Goal: Task Accomplishment & Management: Manage account settings

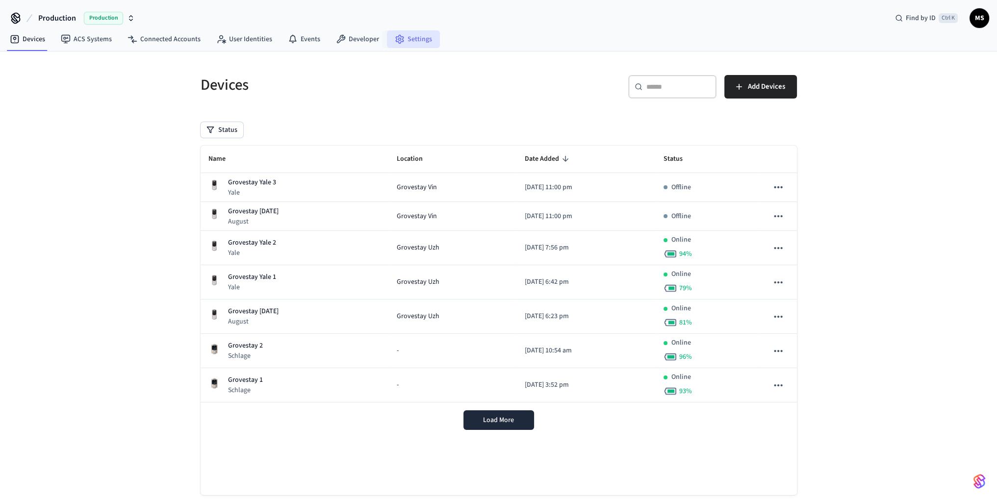
click at [404, 33] on link "Settings" at bounding box center [413, 39] width 53 height 18
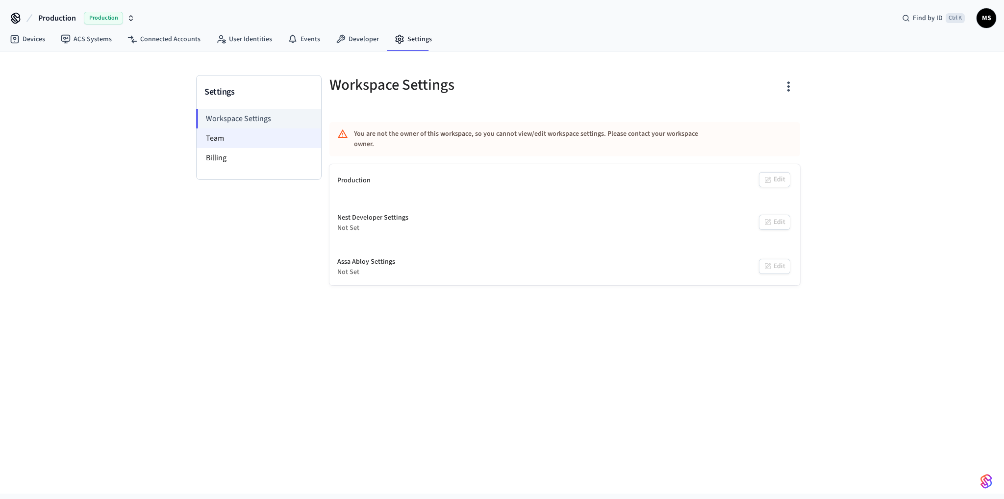
click at [241, 136] on li "Team" at bounding box center [259, 138] width 125 height 20
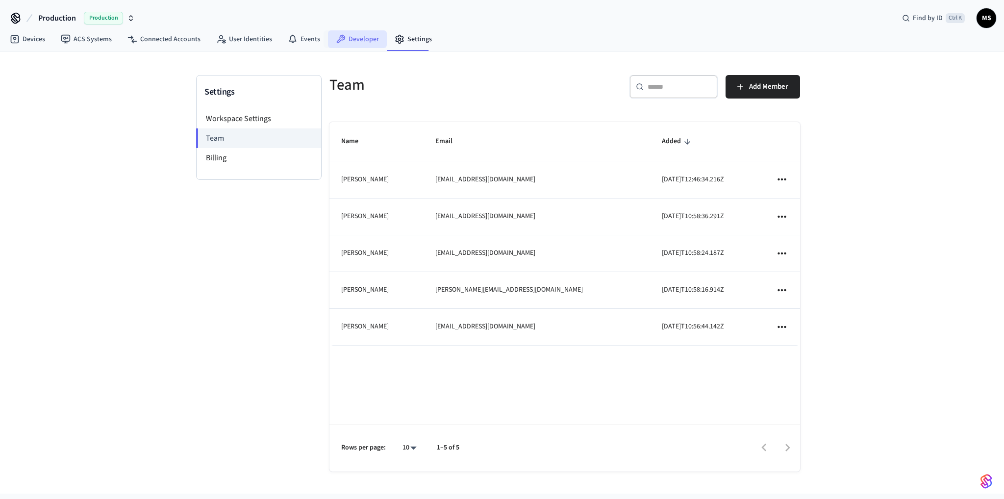
click at [337, 44] on link "Developer" at bounding box center [357, 39] width 59 height 18
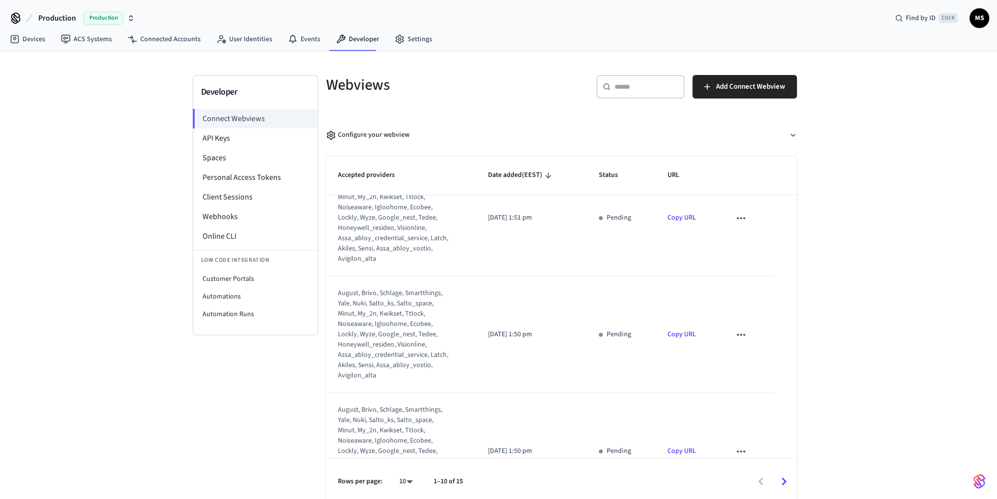
scroll to position [833, 0]
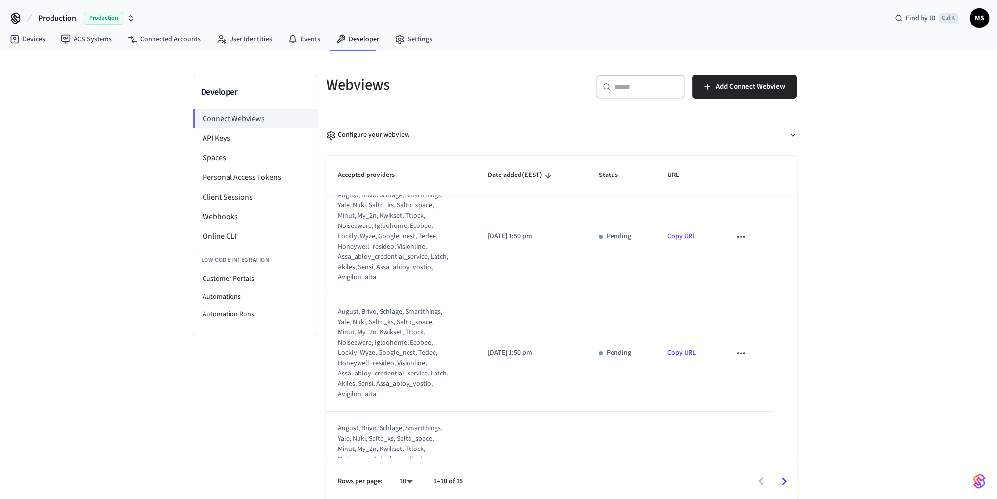
click at [737, 238] on icon "sticky table" at bounding box center [740, 236] width 13 height 13
click at [756, 267] on li "Delete" at bounding box center [754, 267] width 45 height 26
click at [682, 237] on link "Copy URL" at bounding box center [681, 236] width 28 height 10
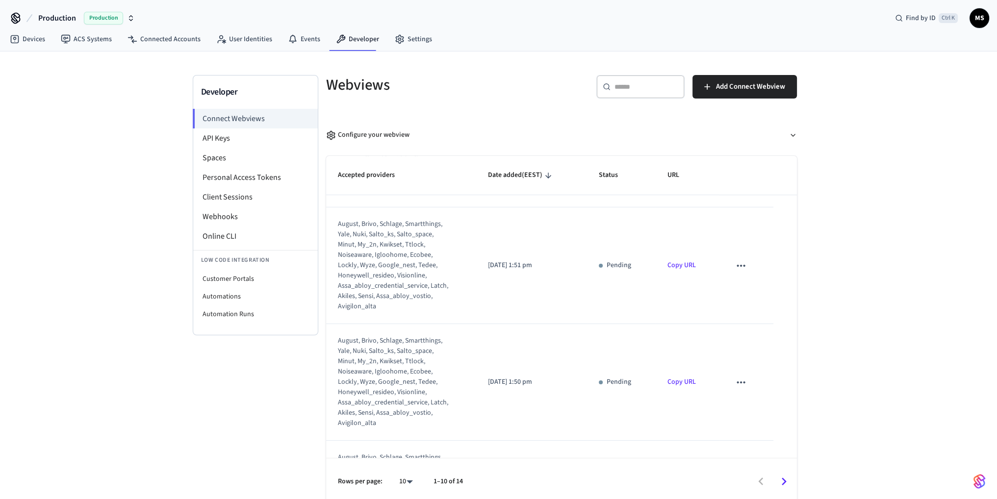
scroll to position [588, 0]
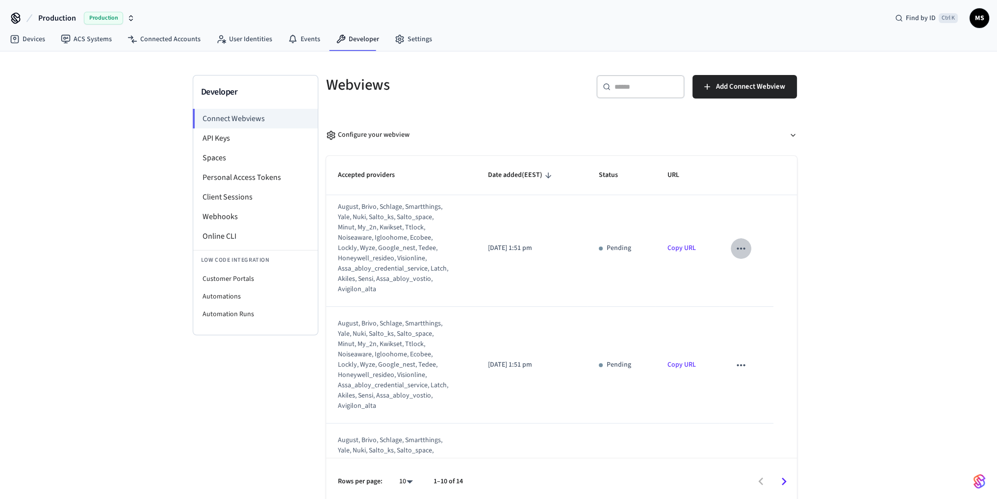
click at [734, 250] on icon "sticky table" at bounding box center [740, 248] width 13 height 13
click at [622, 246] on div at bounding box center [502, 249] width 1004 height 499
click at [606, 246] on p "Pending" at bounding box center [618, 248] width 25 height 10
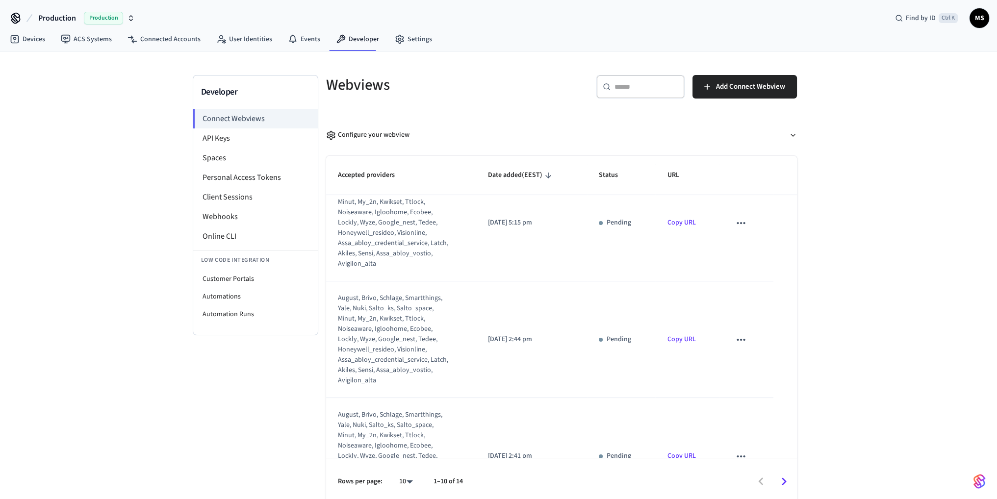
scroll to position [0, 0]
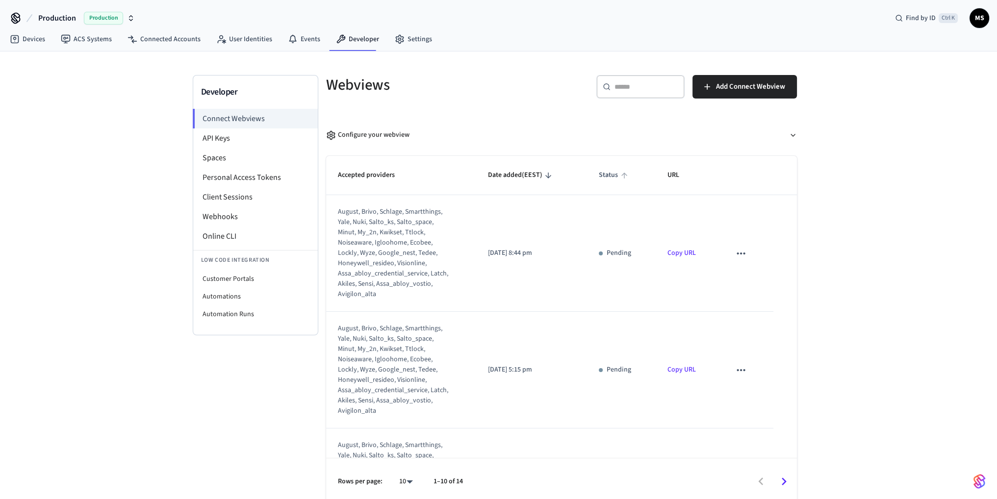
click at [608, 175] on span "Status" at bounding box center [615, 175] width 32 height 15
click at [612, 177] on span "Status" at bounding box center [615, 175] width 32 height 15
click at [611, 175] on span "Status" at bounding box center [615, 175] width 32 height 15
click at [632, 86] on input "text" at bounding box center [646, 87] width 64 height 10
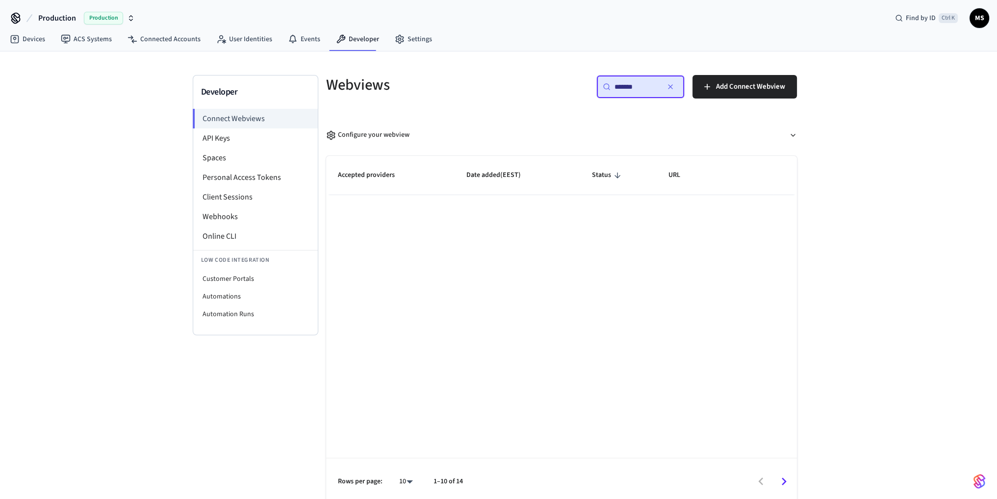
type input "*******"
type input "*"
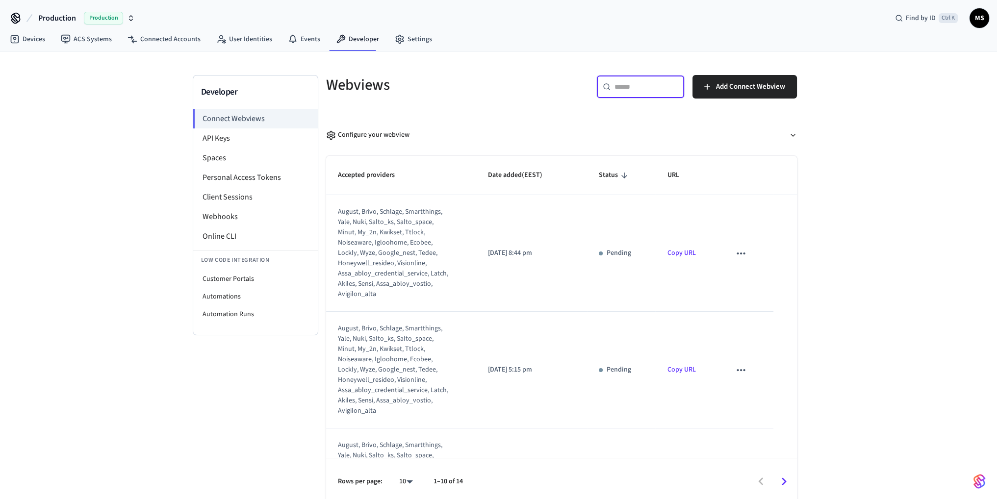
type input "*"
drag, startPoint x: 796, startPoint y: 183, endPoint x: 836, endPoint y: 85, distance: 106.4
click at [816, 114] on div "Developer Connect Webviews API Keys Spaces Personal Access Tokens Client Sessio…" at bounding box center [498, 278] width 997 height 454
